Goal: Navigation & Orientation: Find specific page/section

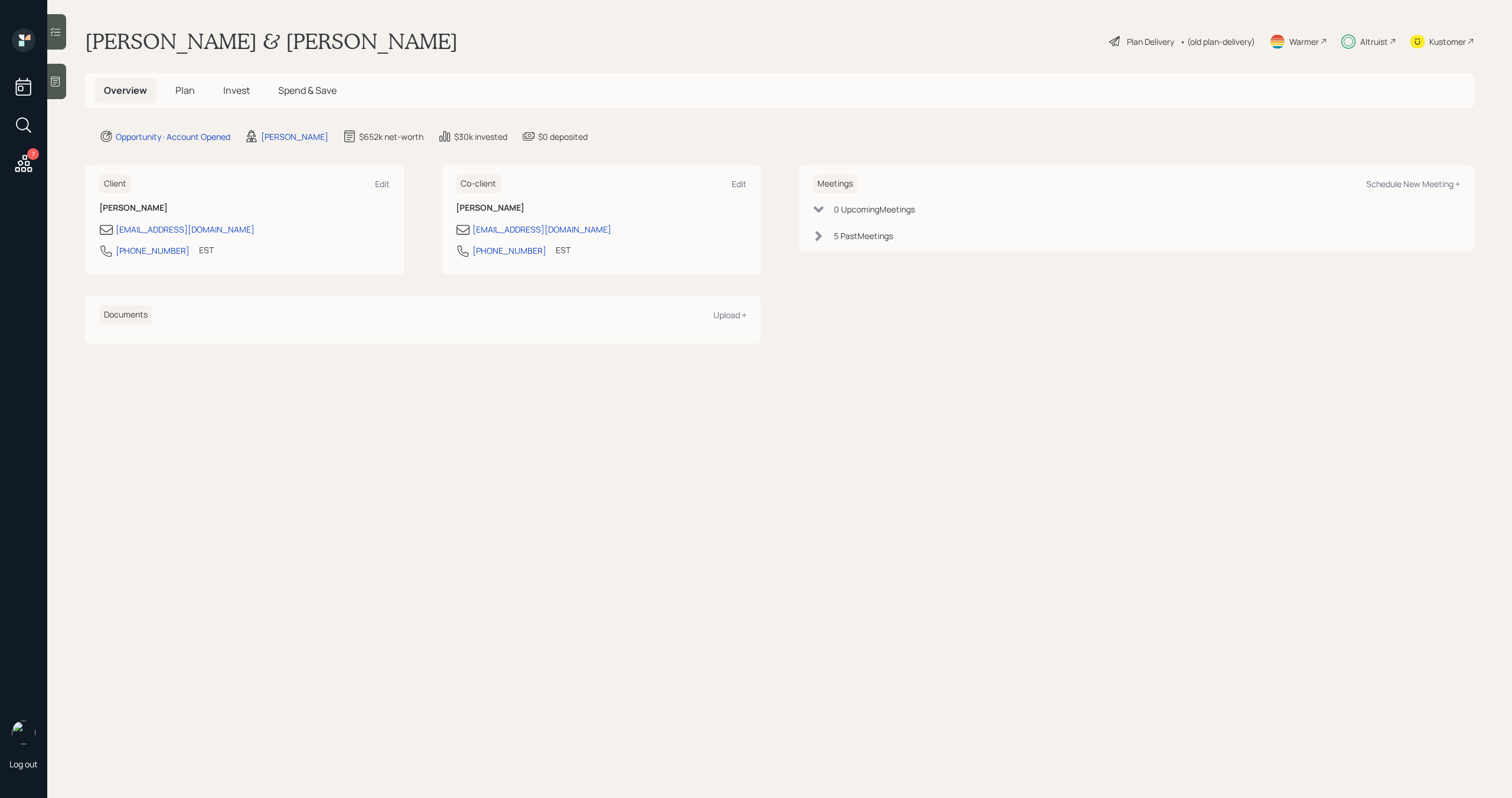
click at [1376, 44] on div "Altruist" at bounding box center [1374, 41] width 28 height 13
